Goal: Find specific page/section: Find specific page/section

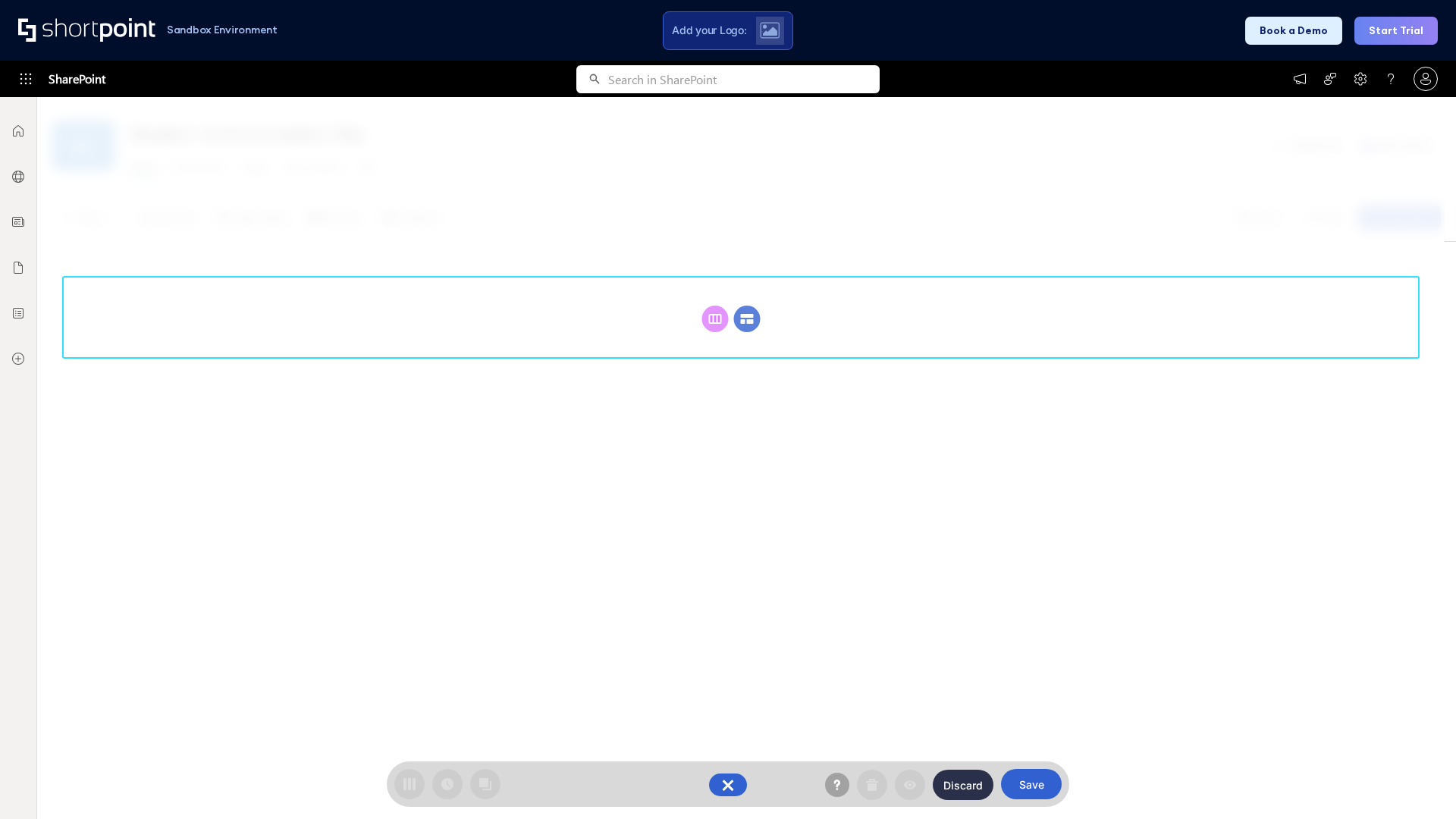
scroll to position [208, 0]
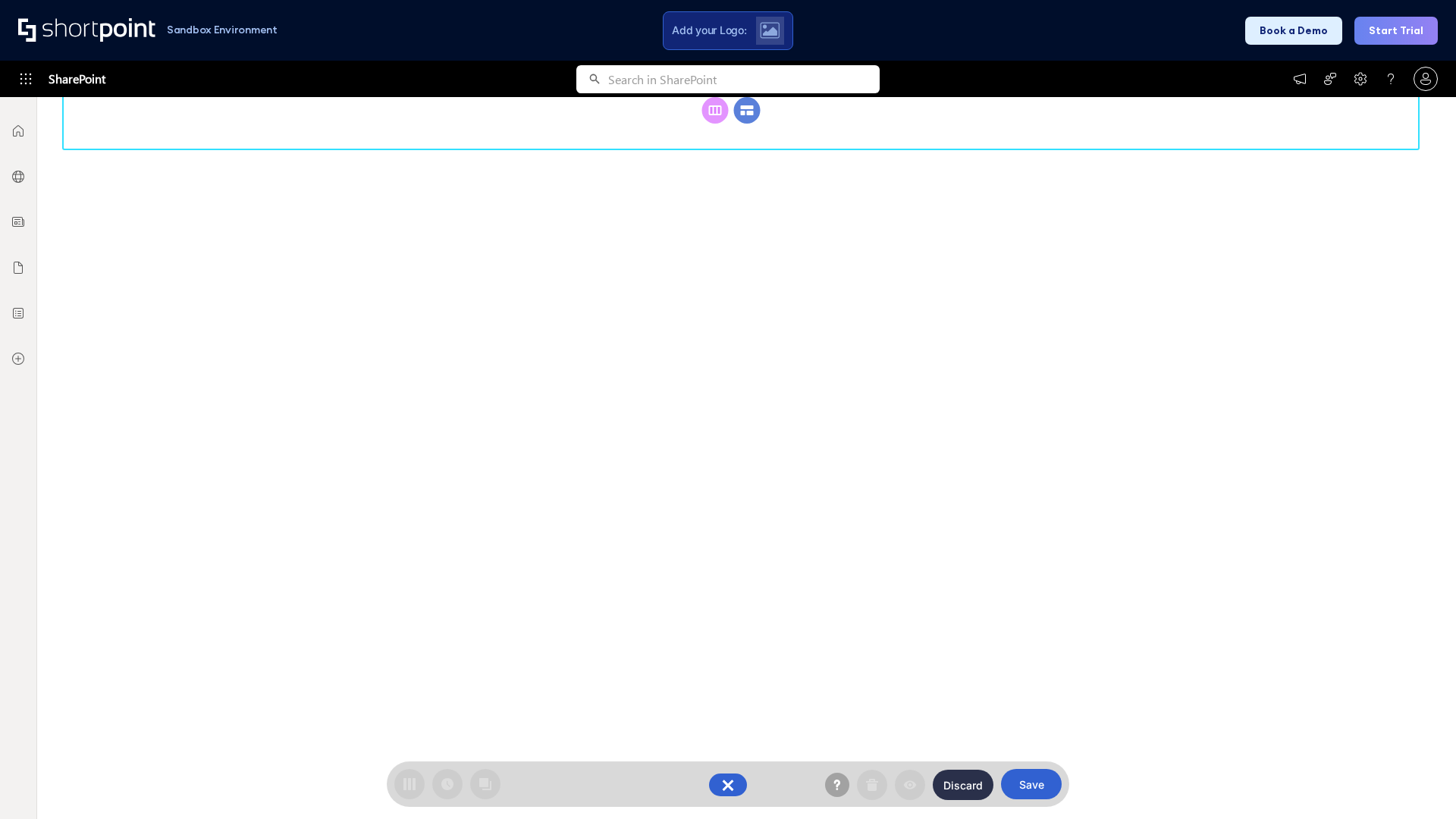
click at [747, 123] on circle at bounding box center [747, 109] width 26 height 26
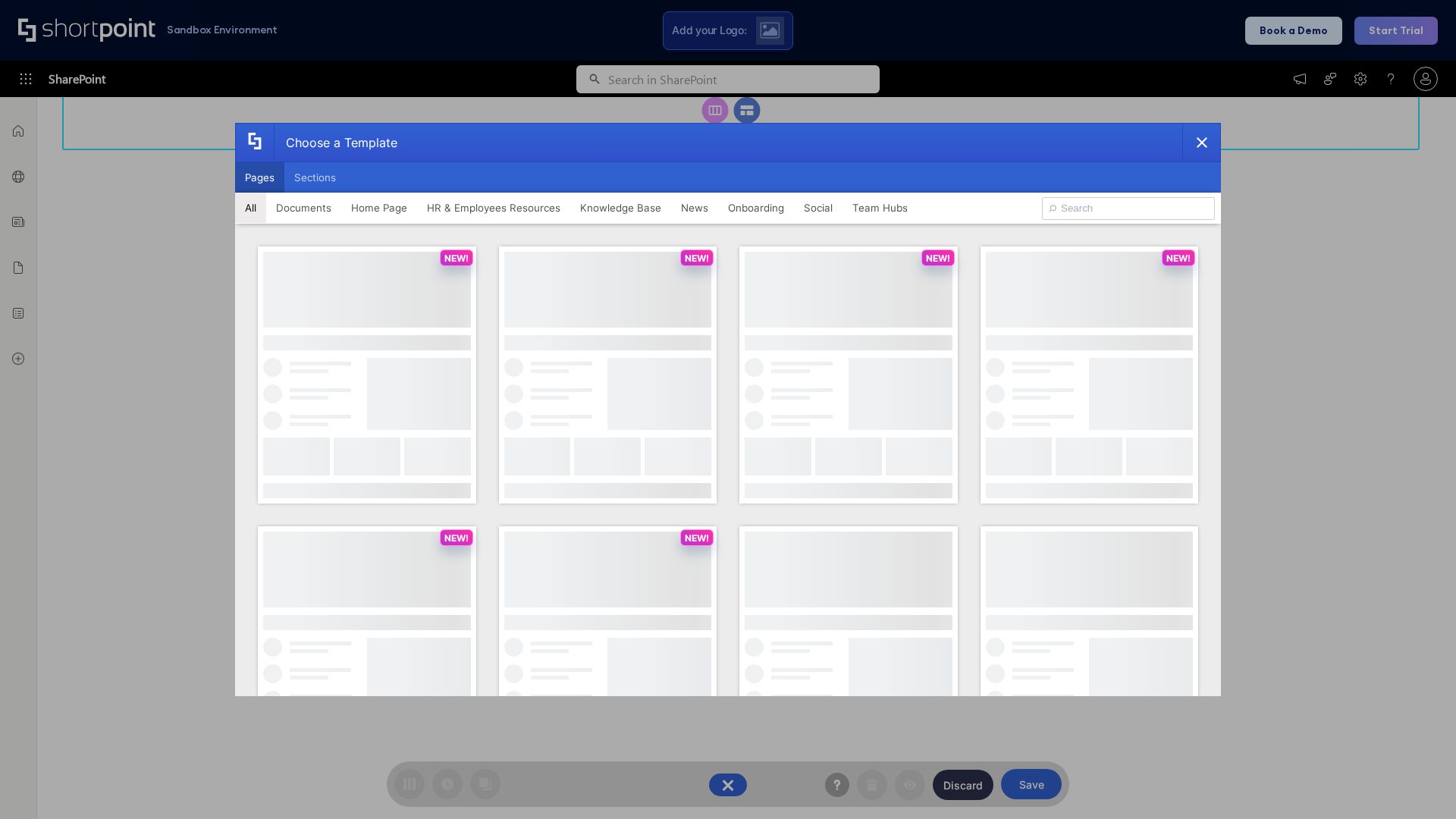
scroll to position [0, 0]
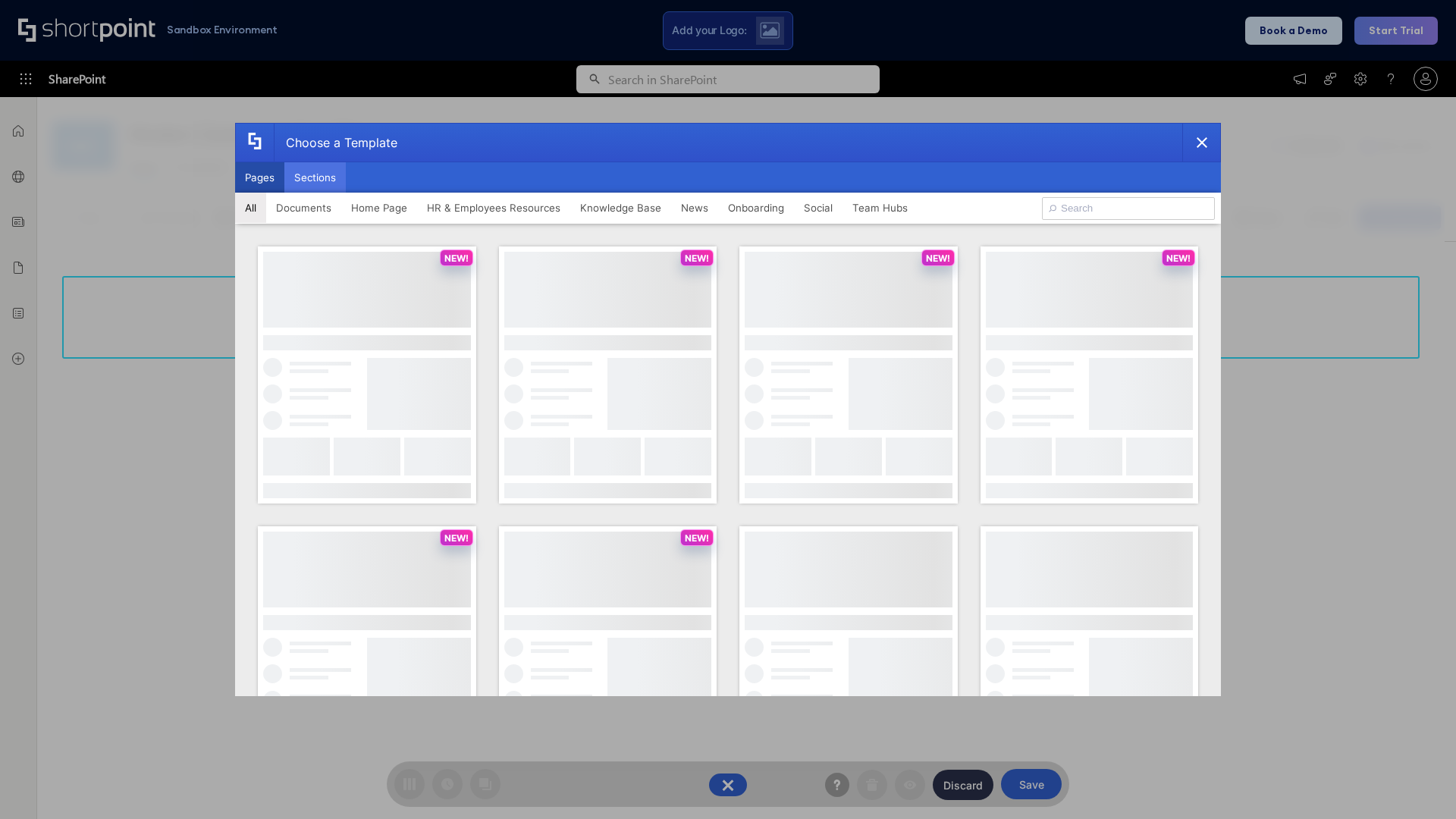
click at [315, 178] on button "Sections" at bounding box center [315, 177] width 62 height 30
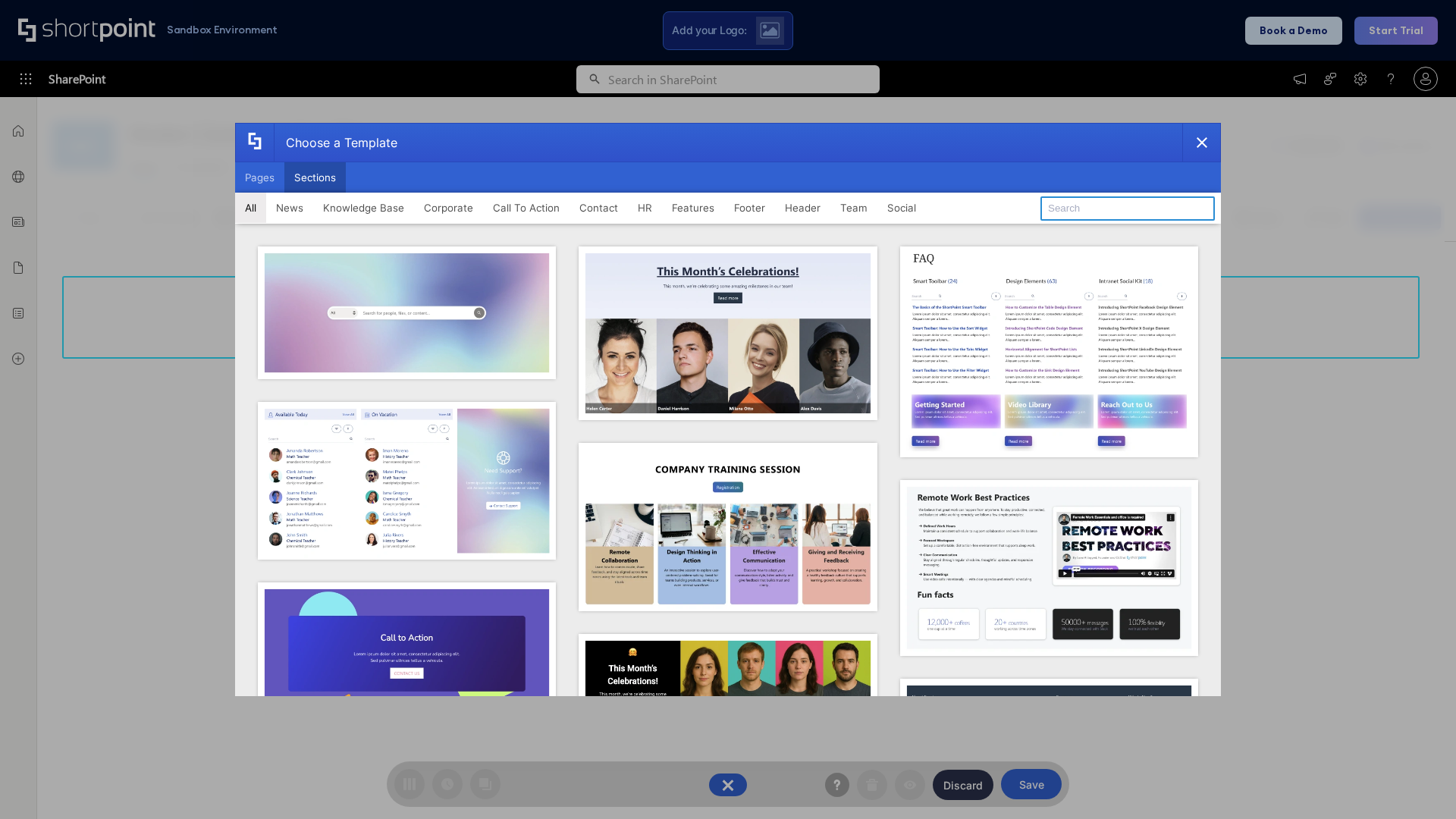
type input "Features Kit 3"
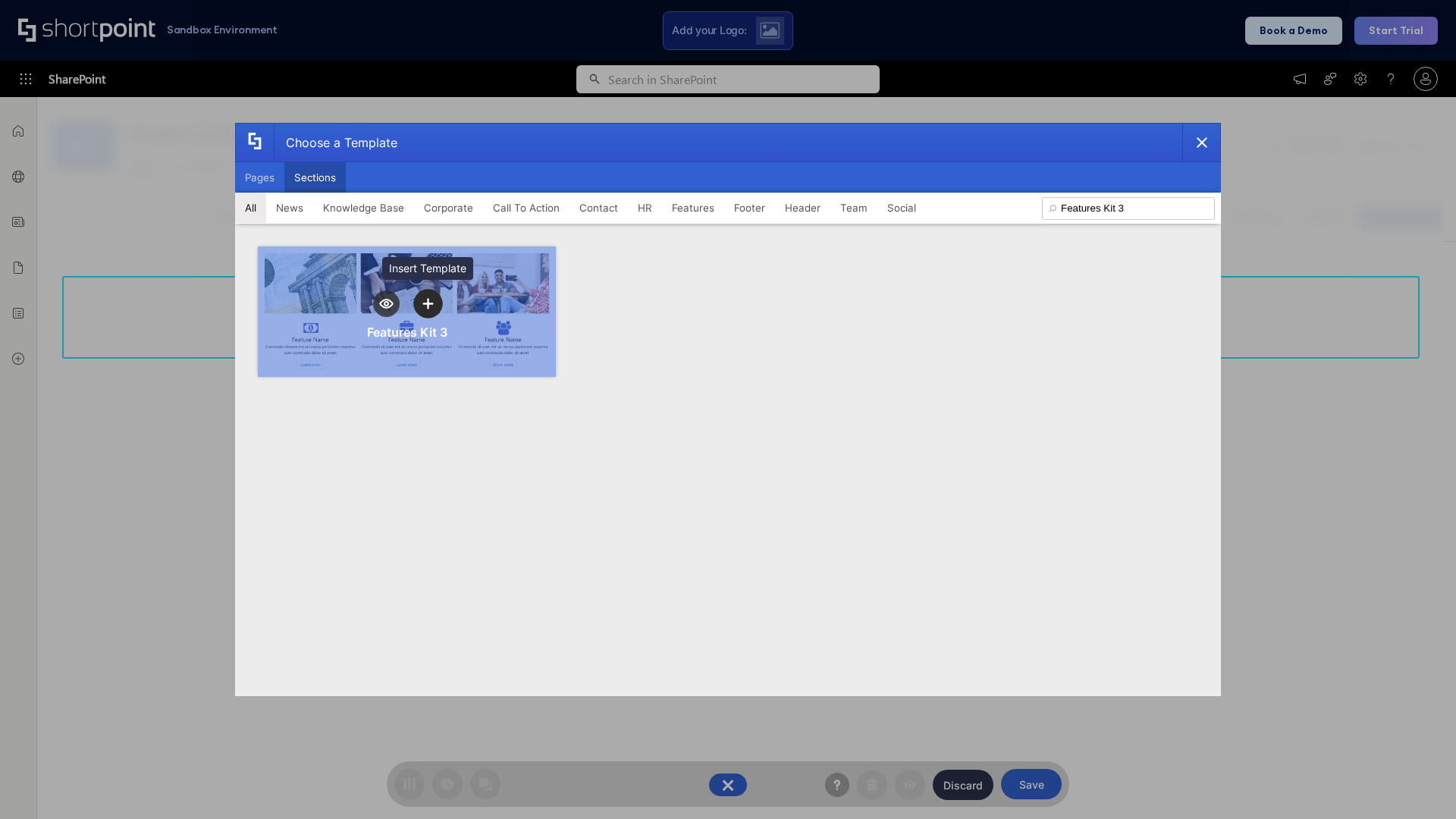
click at [428, 303] on icon "template selector" at bounding box center [427, 304] width 11 height 11
